Goal: Task Accomplishment & Management: Manage account settings

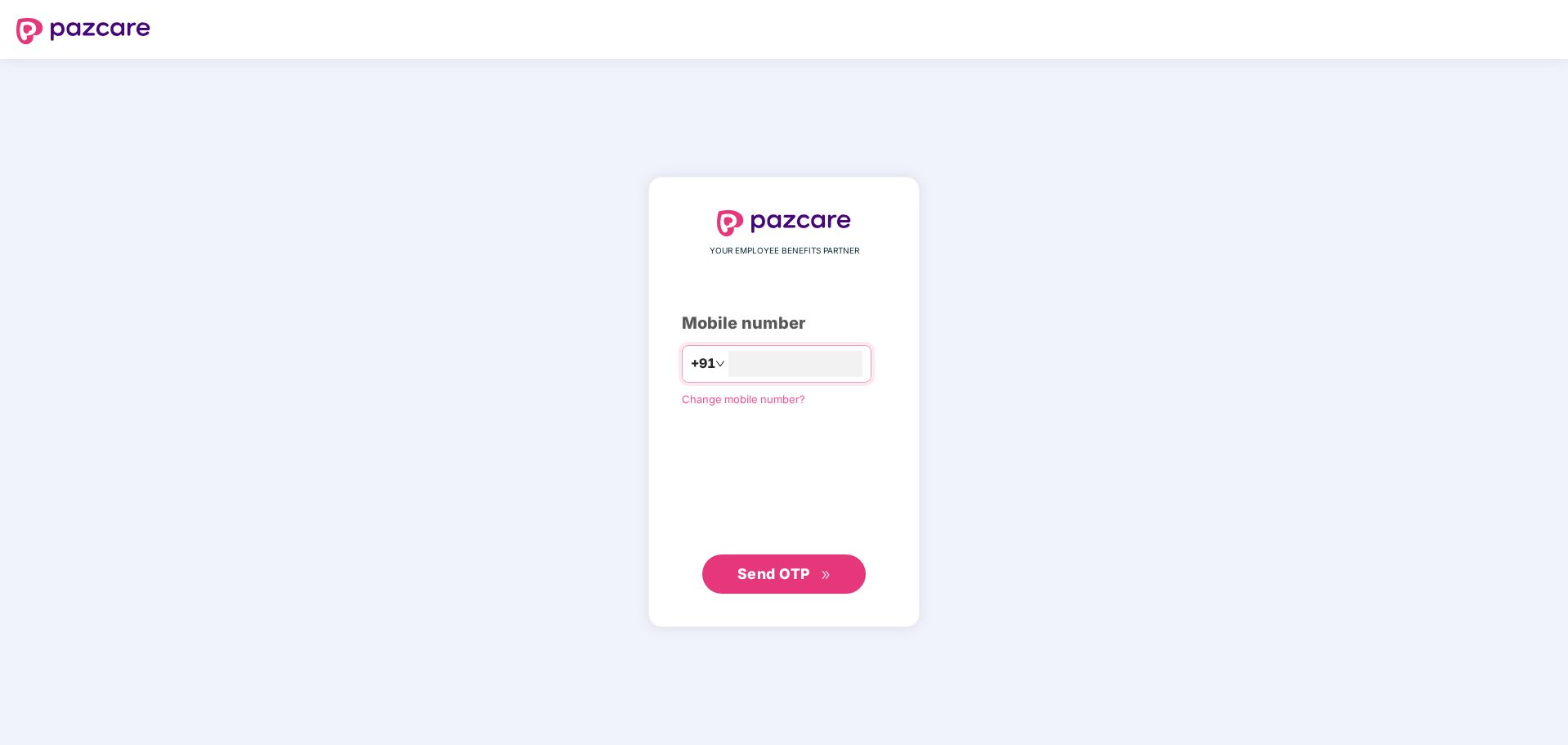
type input "**********"
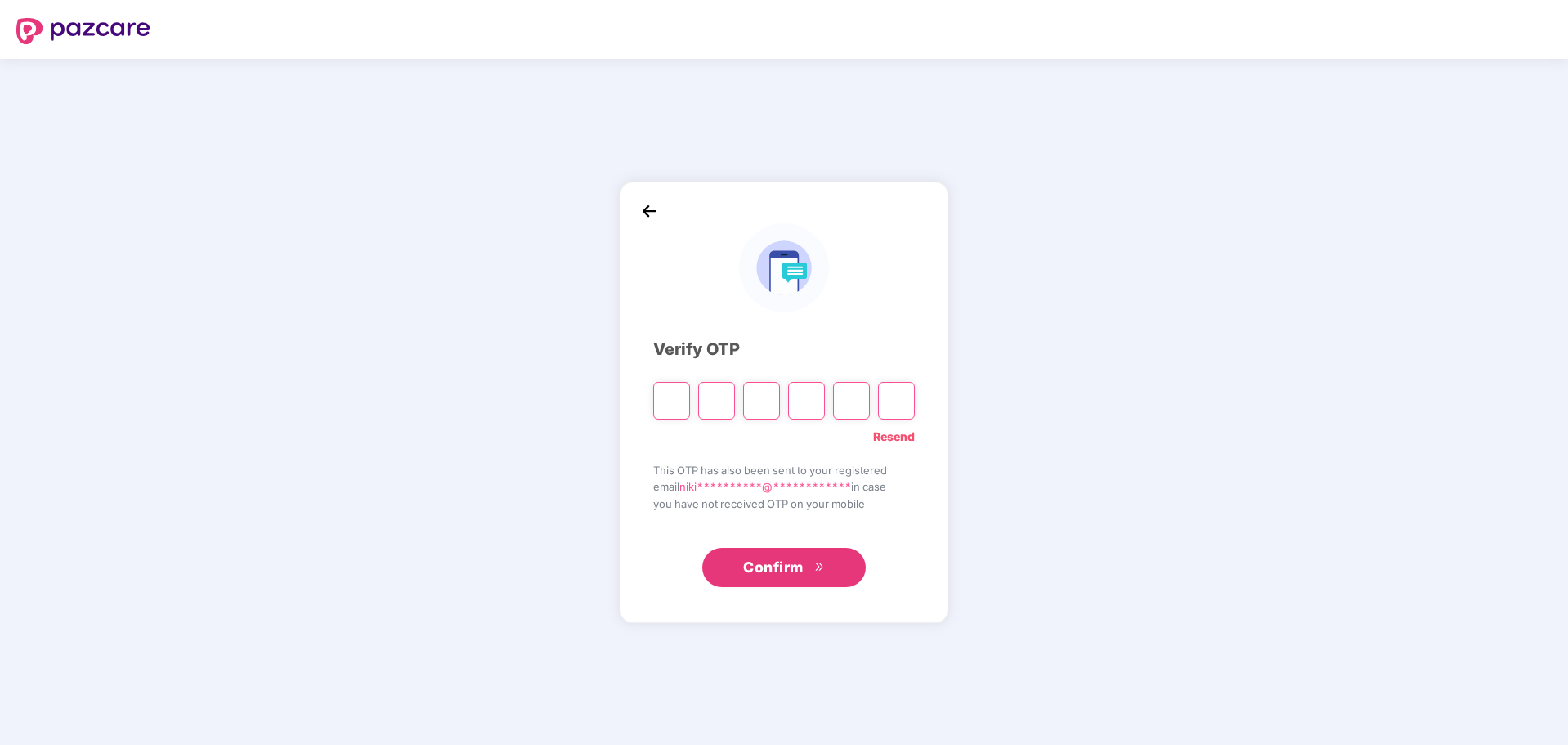
type input "*"
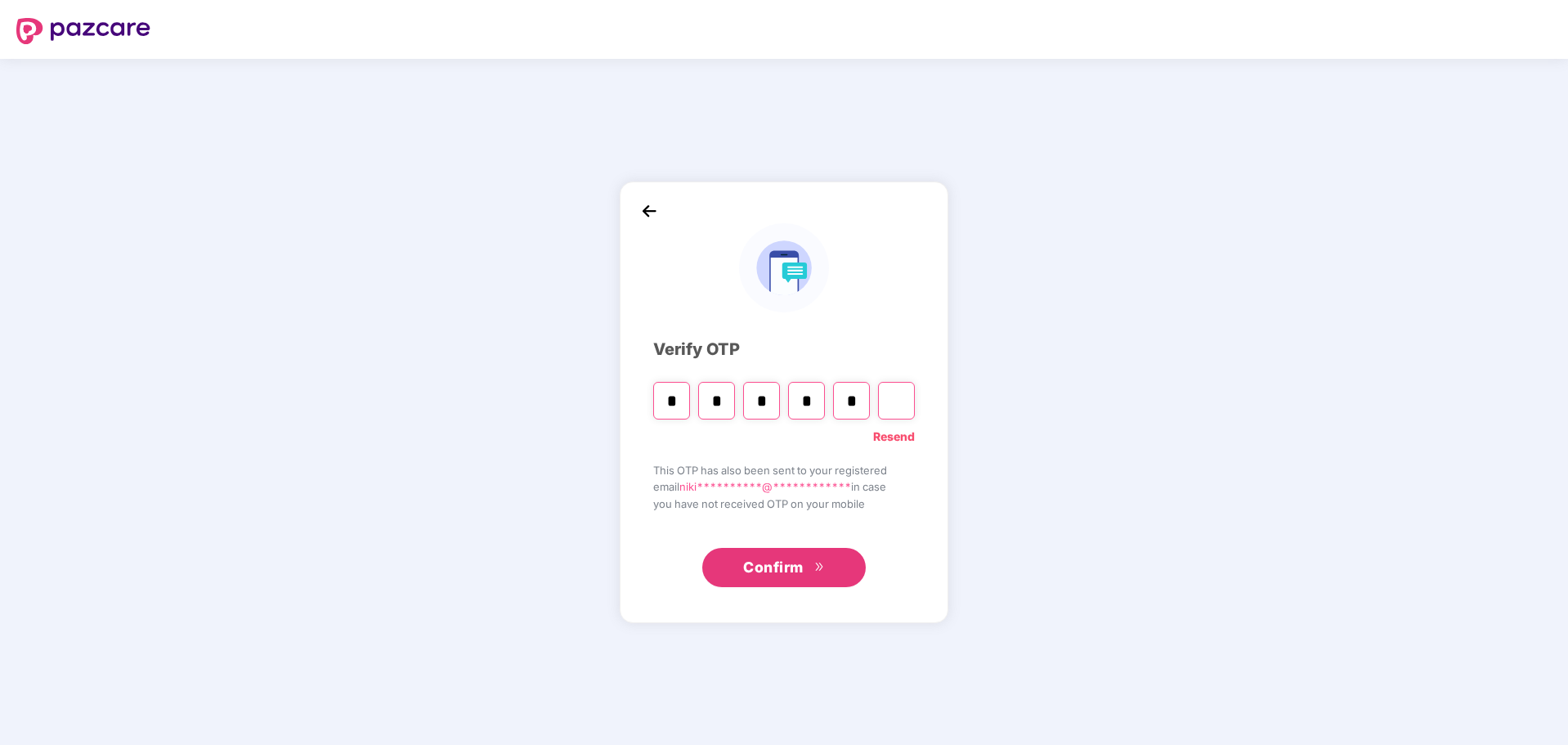
type input "*"
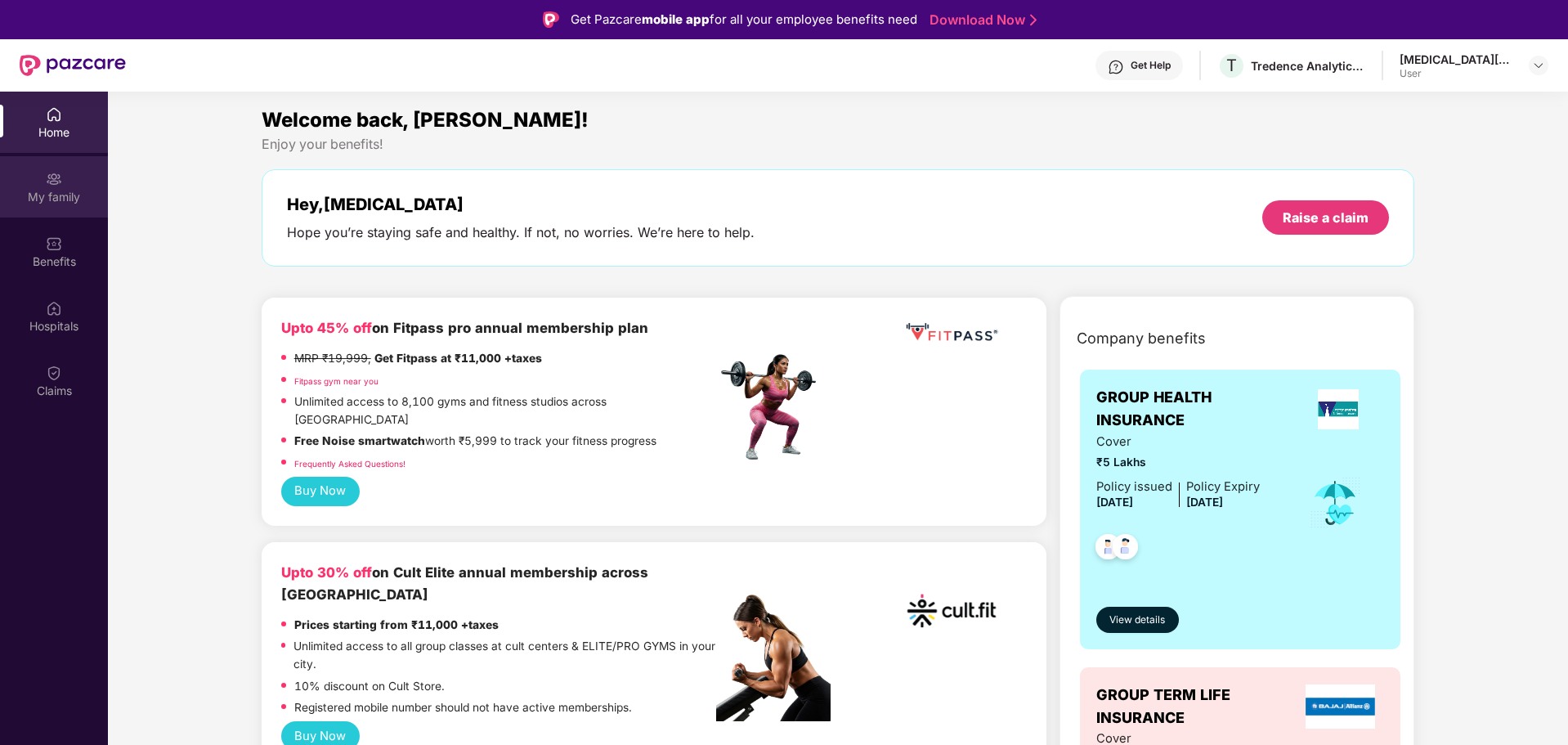
click at [64, 204] on div "My family" at bounding box center [54, 196] width 108 height 16
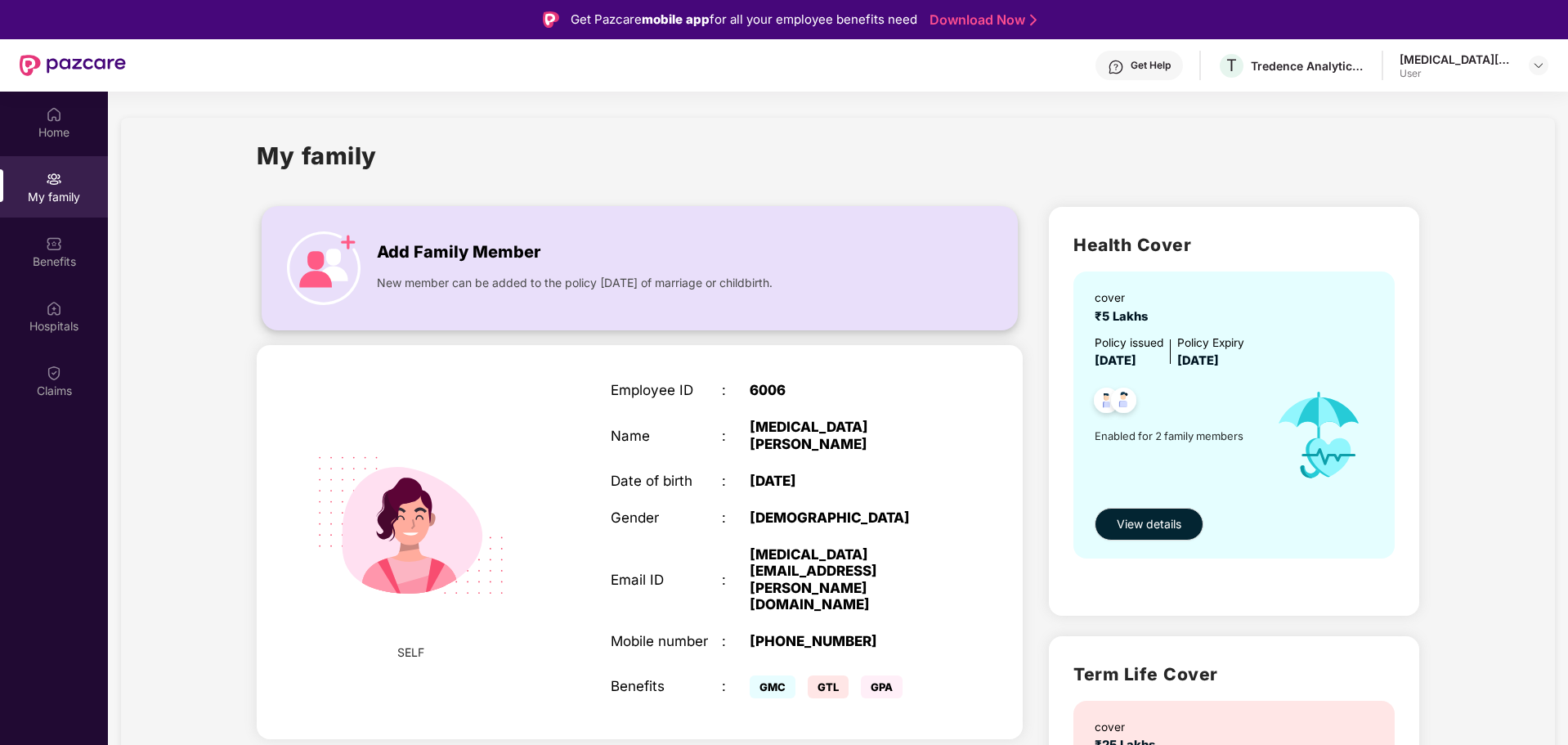
click at [341, 240] on img at bounding box center [323, 268] width 73 height 73
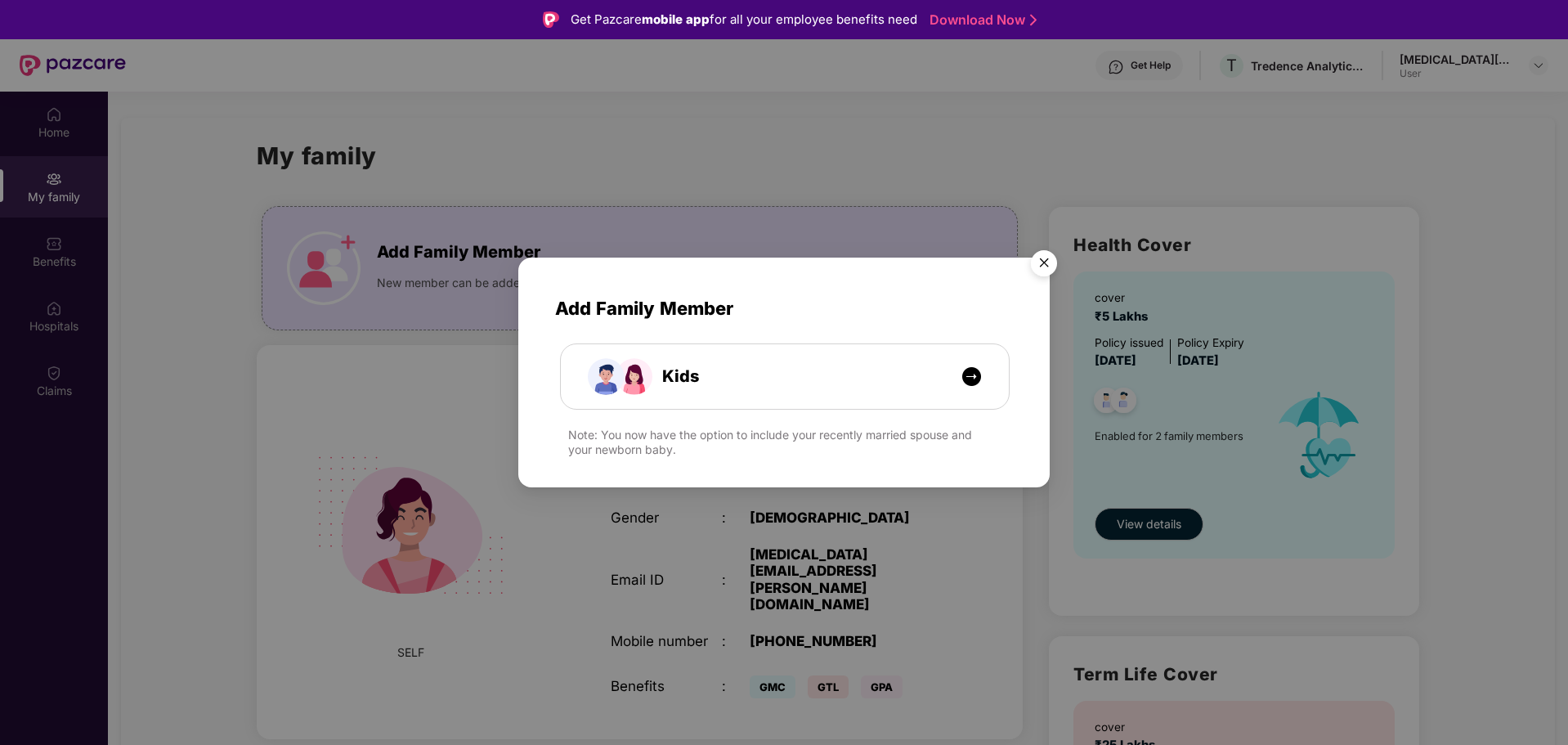
click at [1045, 258] on img "Close" at bounding box center [1044, 266] width 45 height 45
